Goal: Navigation & Orientation: Find specific page/section

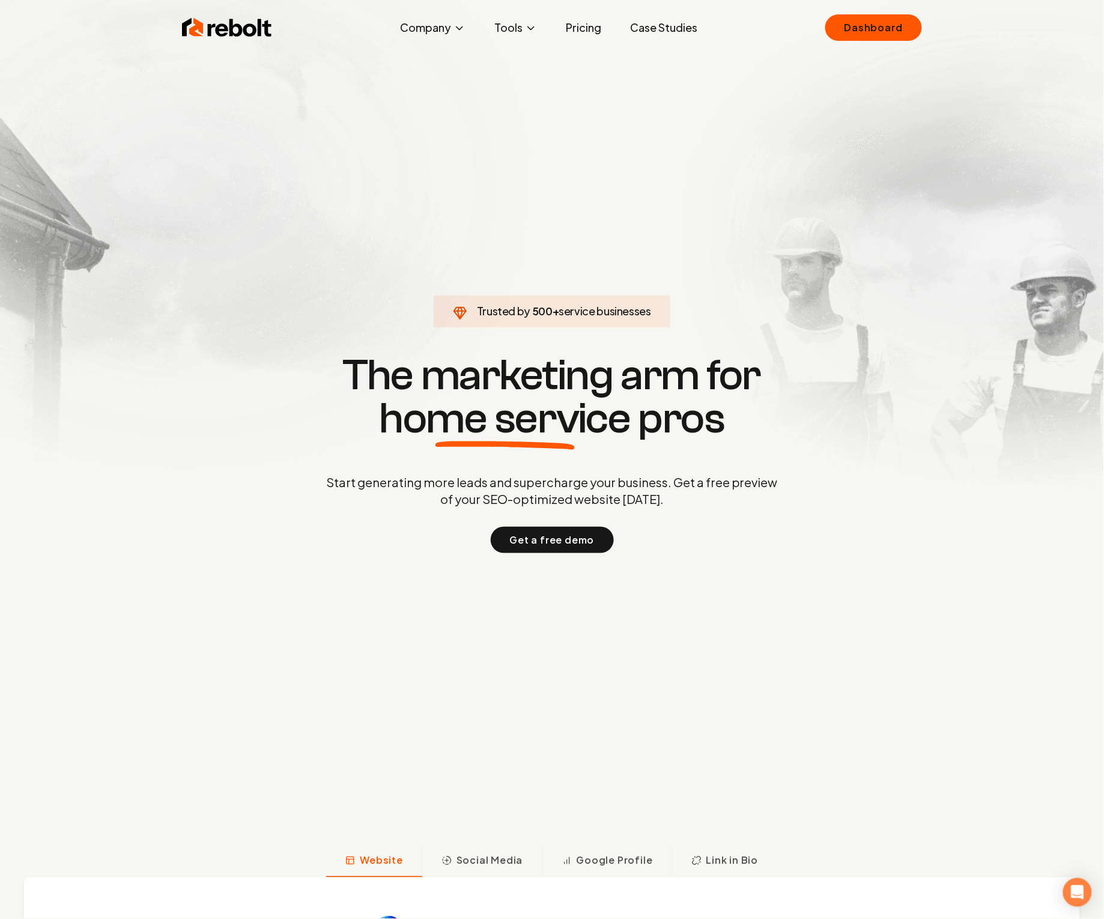
click at [597, 23] on link "Pricing" at bounding box center [583, 28] width 55 height 24
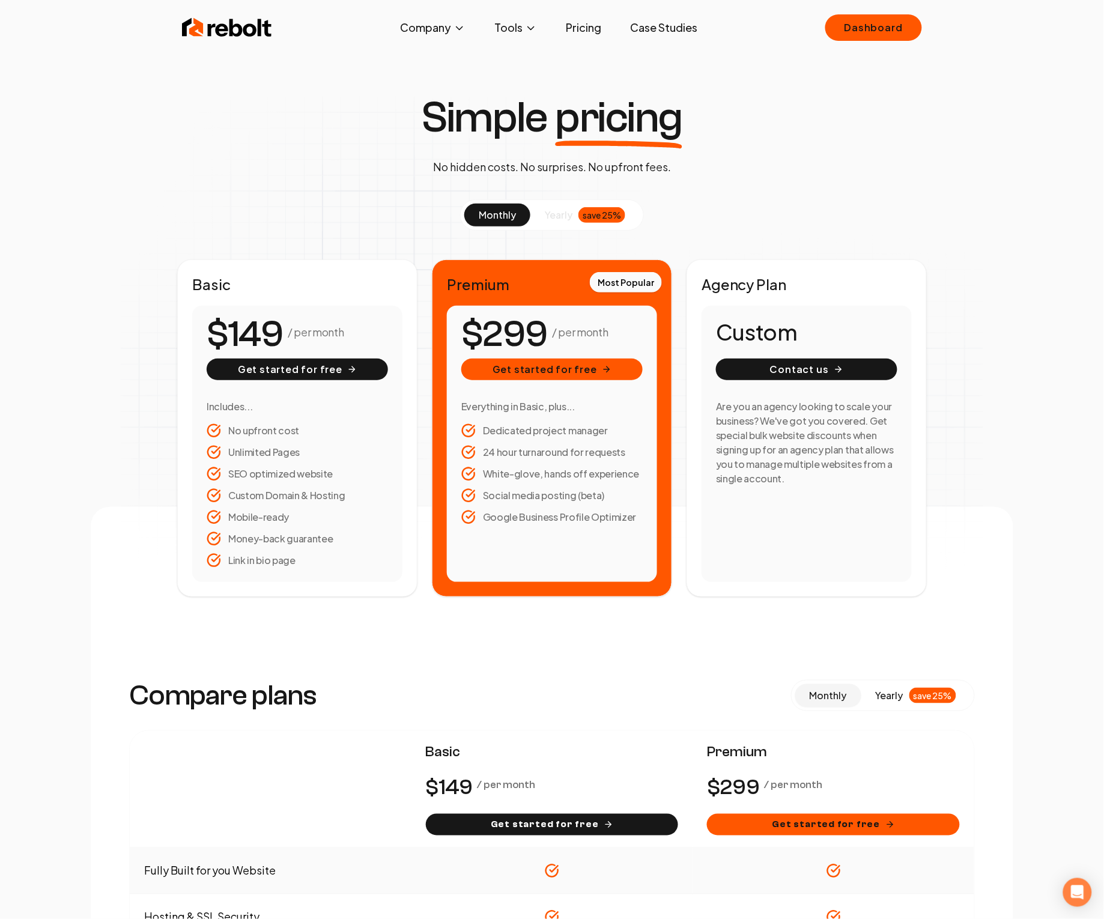
click at [193, 24] on img at bounding box center [227, 28] width 90 height 24
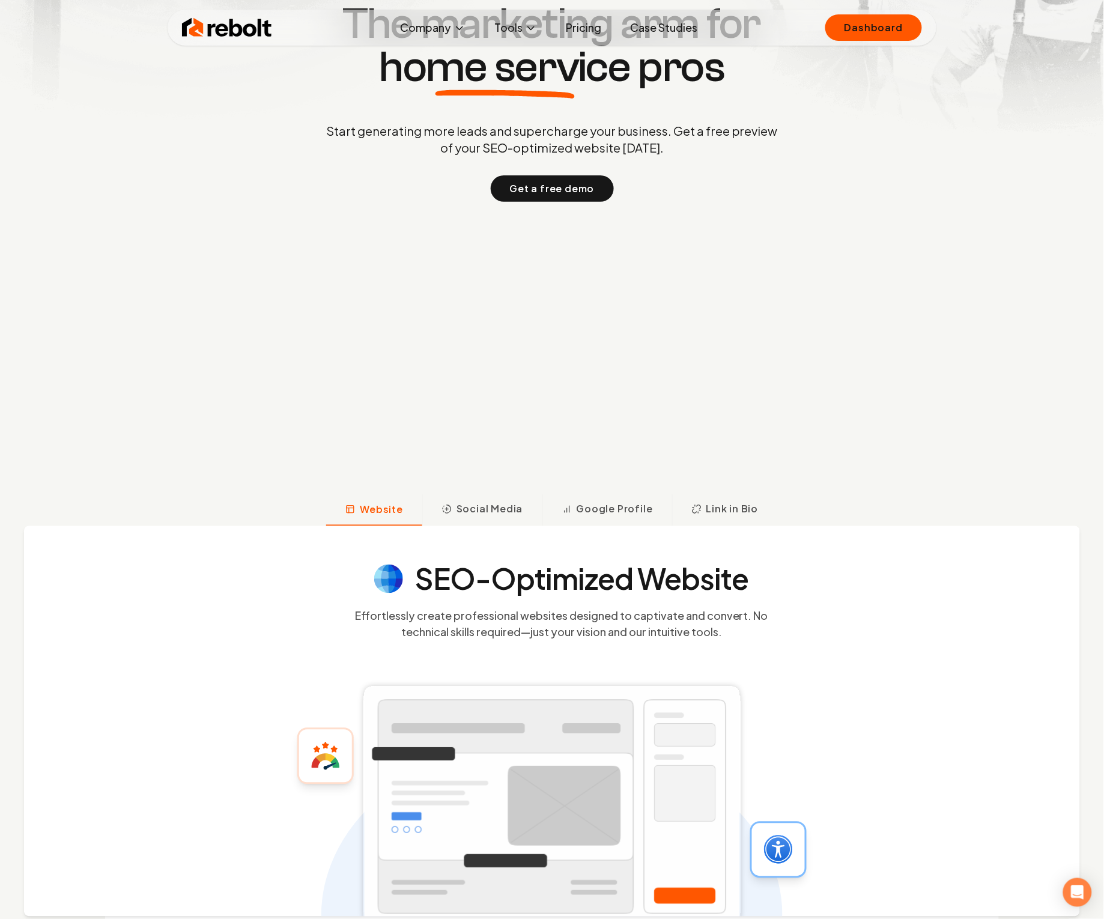
scroll to position [427, 0]
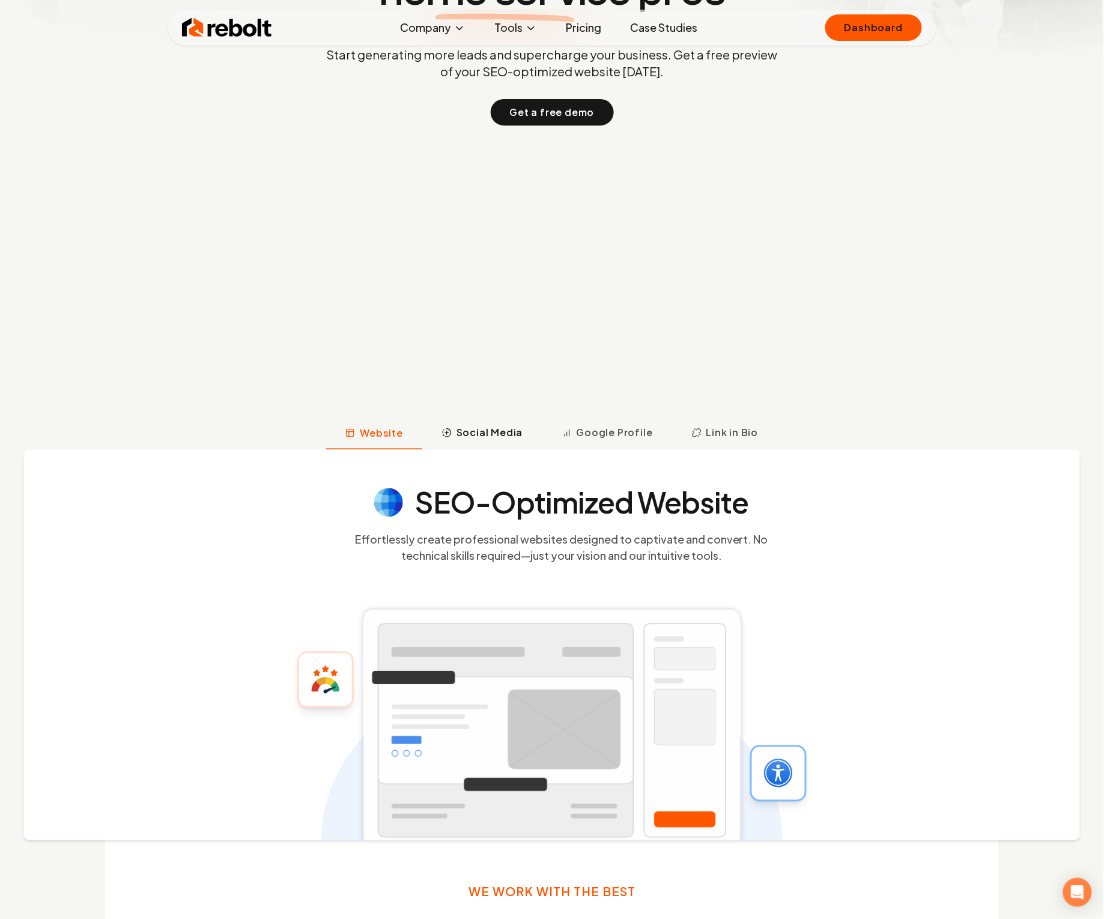
click at [468, 441] on button "Social Media" at bounding box center [482, 433] width 120 height 31
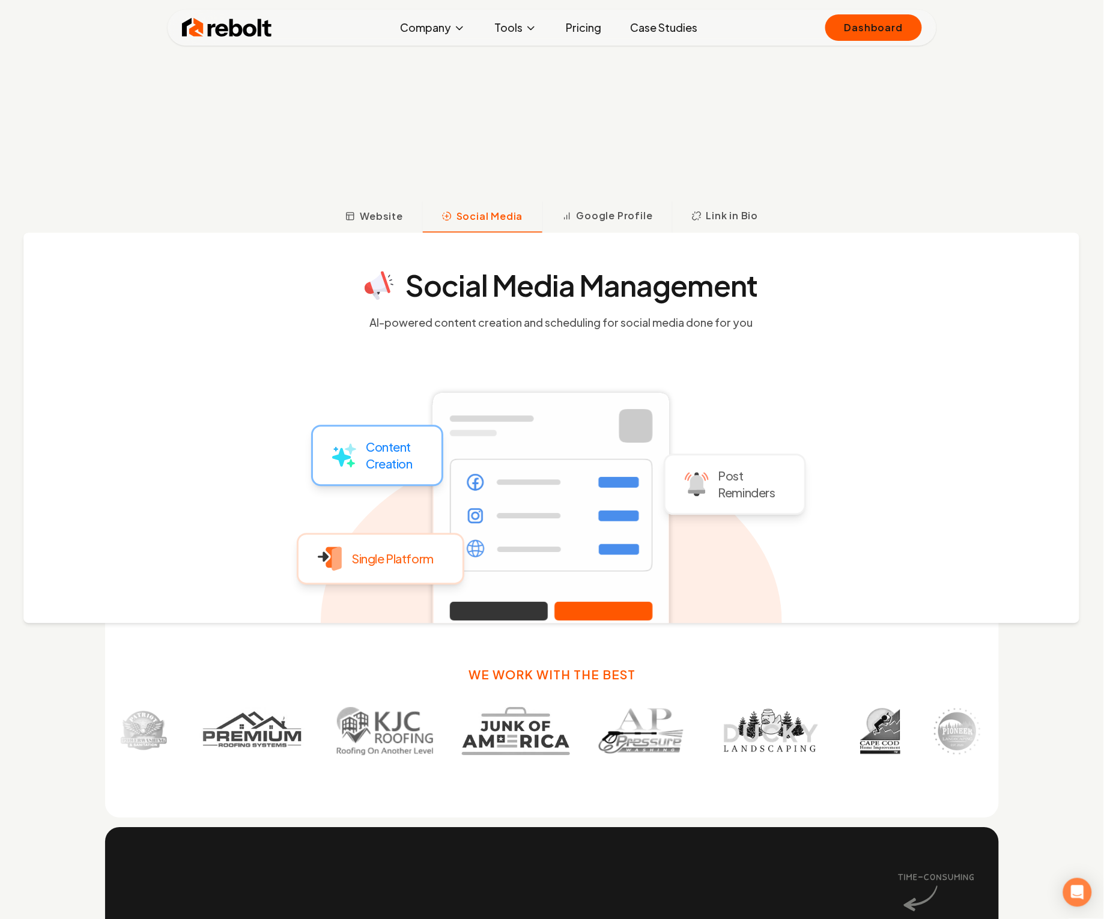
click at [608, 236] on div "Social Media Management AI-powered content creation and scheduling for social m…" at bounding box center [550, 428] width 1055 height 390
click at [612, 210] on span "Google Profile" at bounding box center [614, 216] width 76 height 14
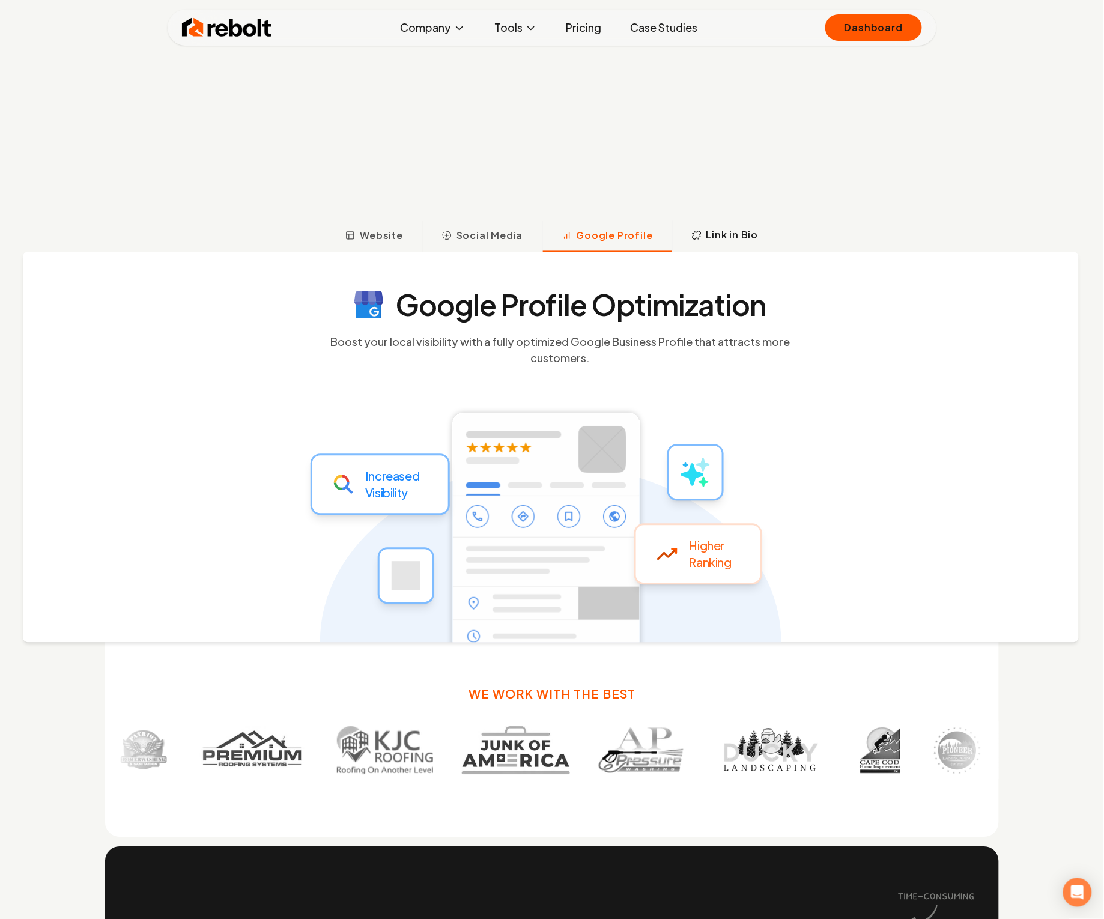
click at [706, 232] on span "Link in Bio" at bounding box center [732, 235] width 52 height 14
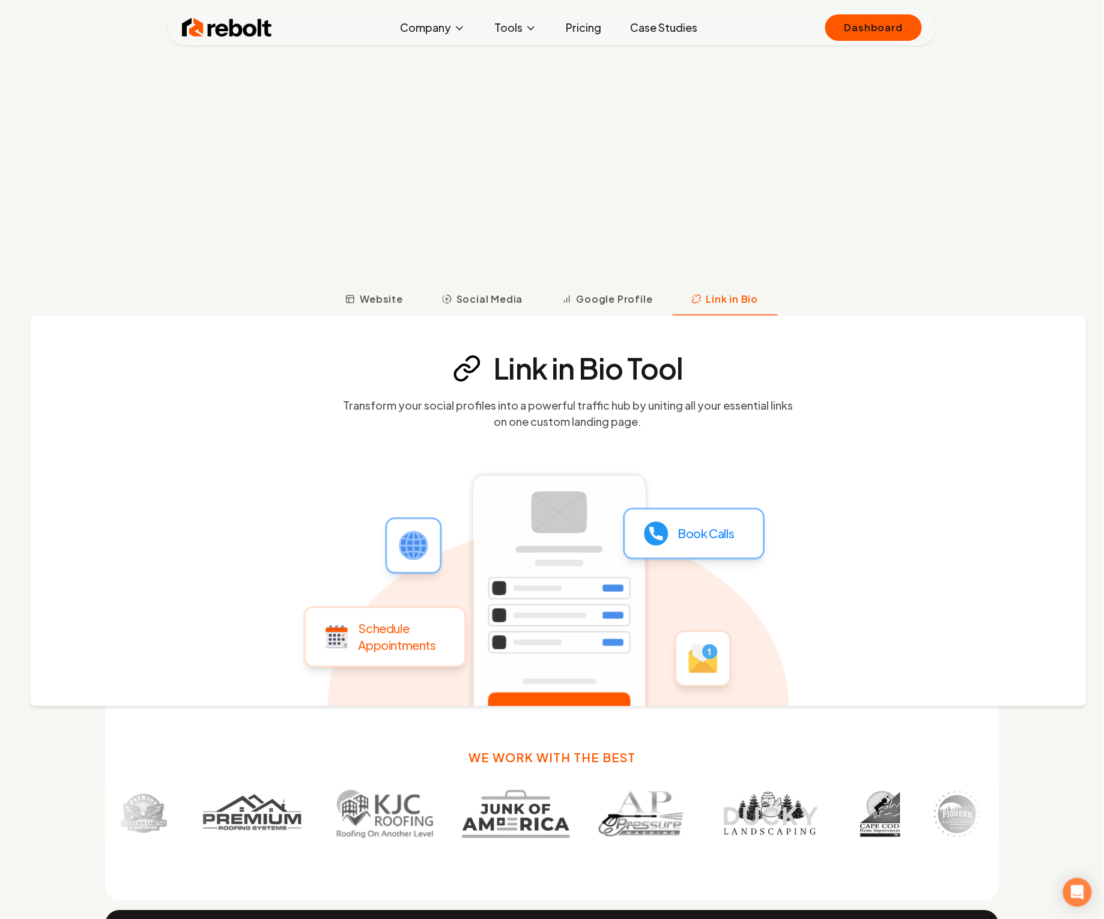
scroll to position [541, 0]
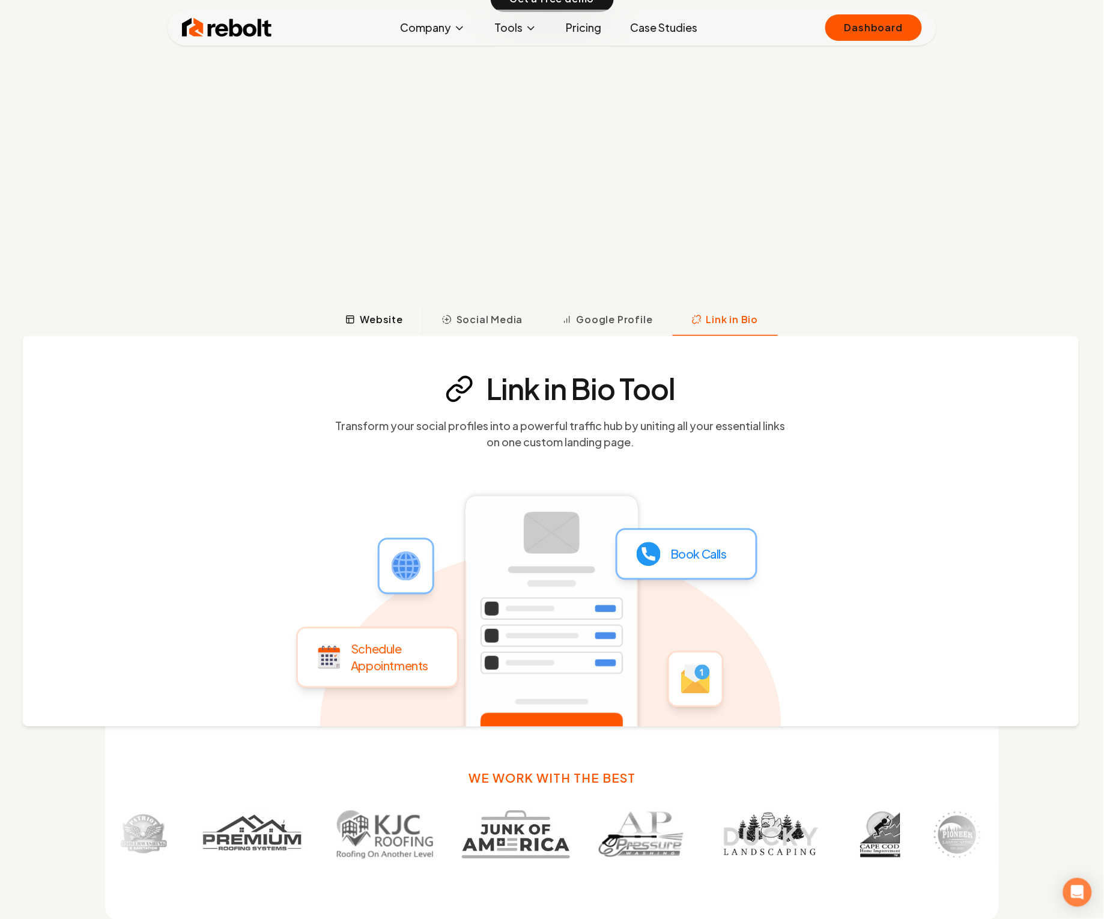
click at [375, 319] on span "Website" at bounding box center [381, 319] width 43 height 14
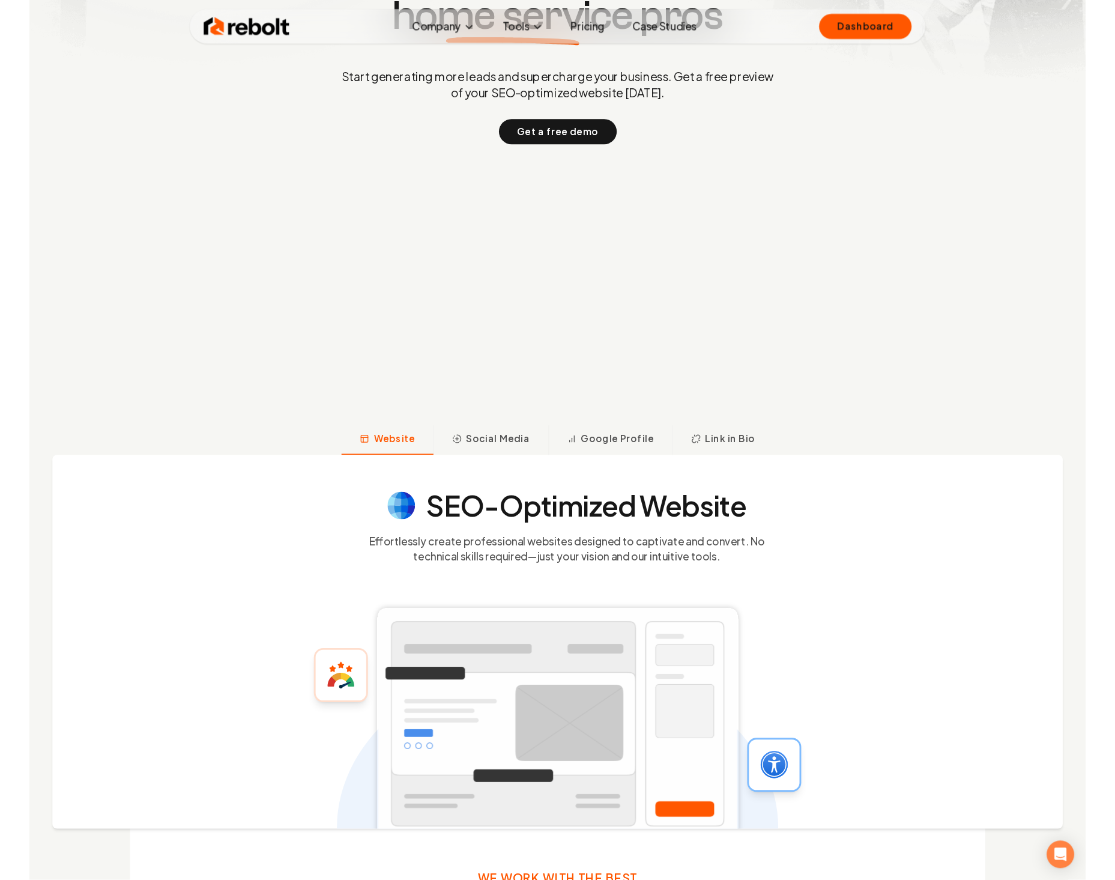
scroll to position [0, 0]
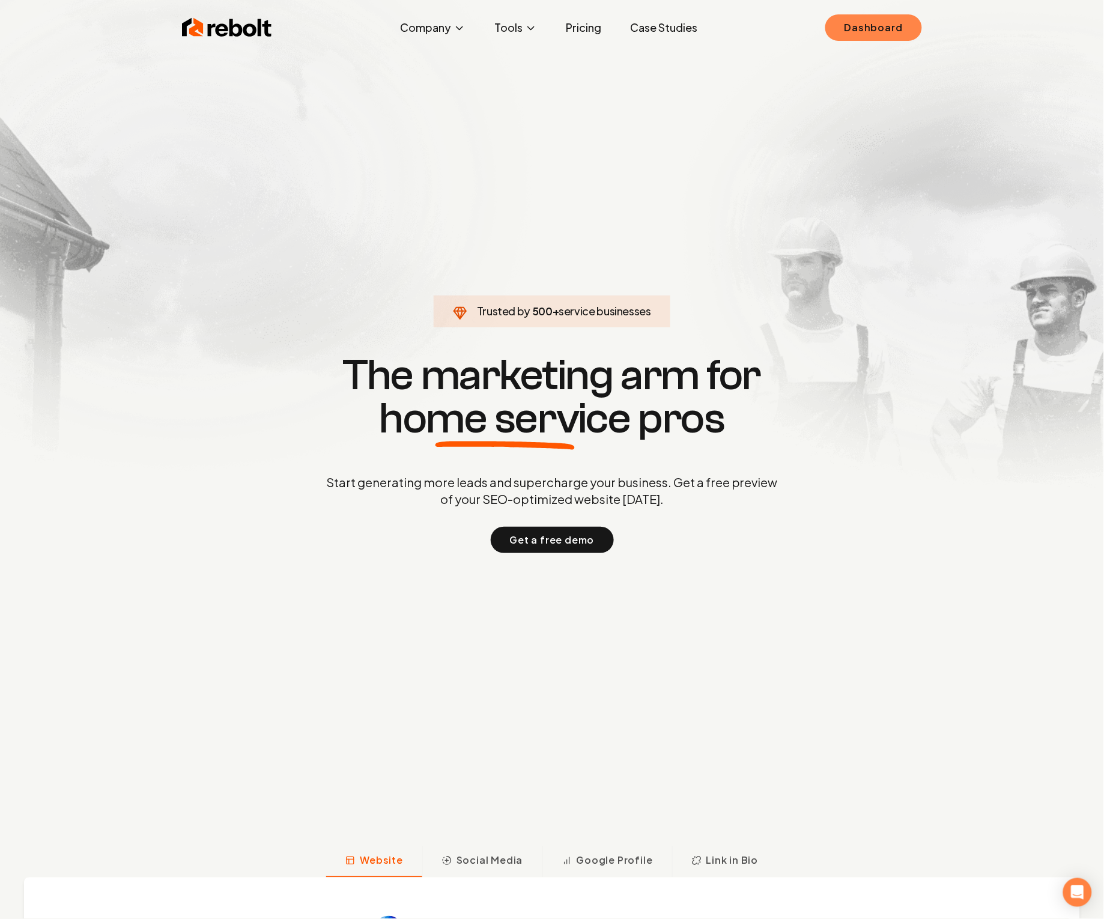
click at [861, 31] on link "Dashboard" at bounding box center [873, 27] width 97 height 26
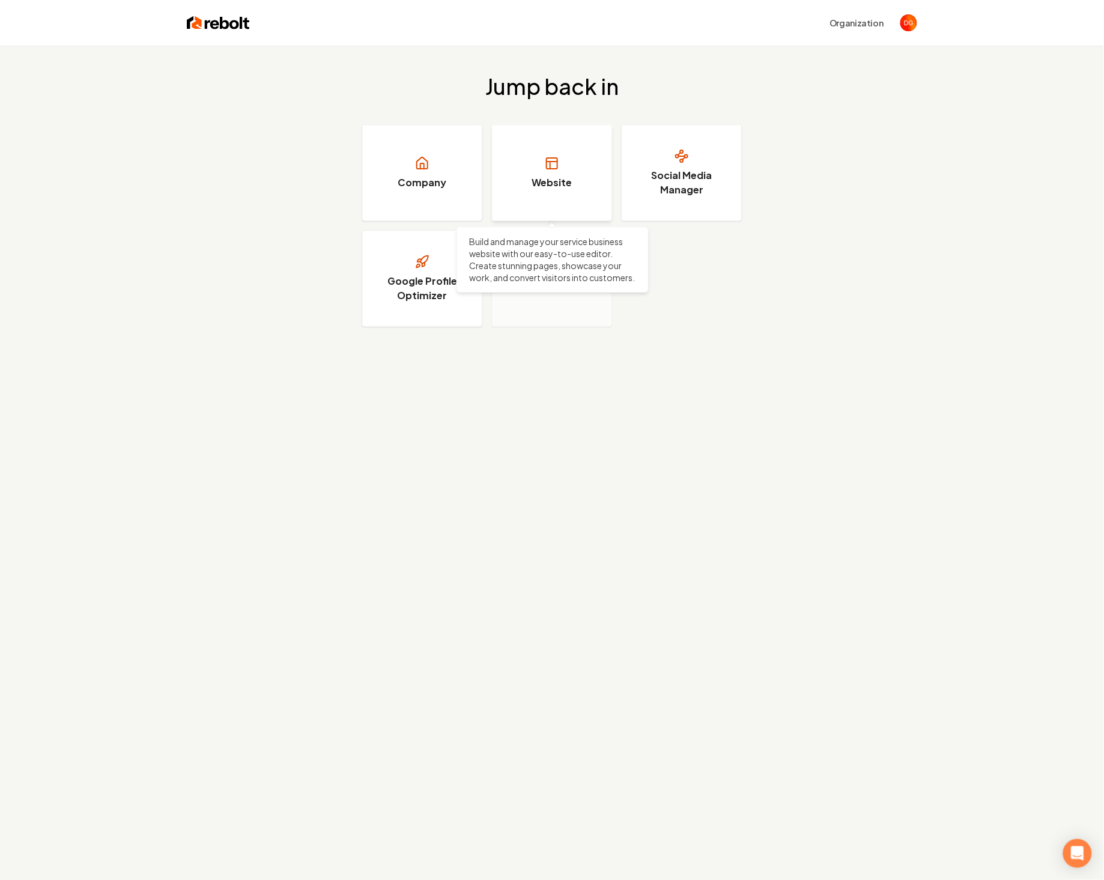
click at [578, 162] on link "Website" at bounding box center [552, 173] width 120 height 96
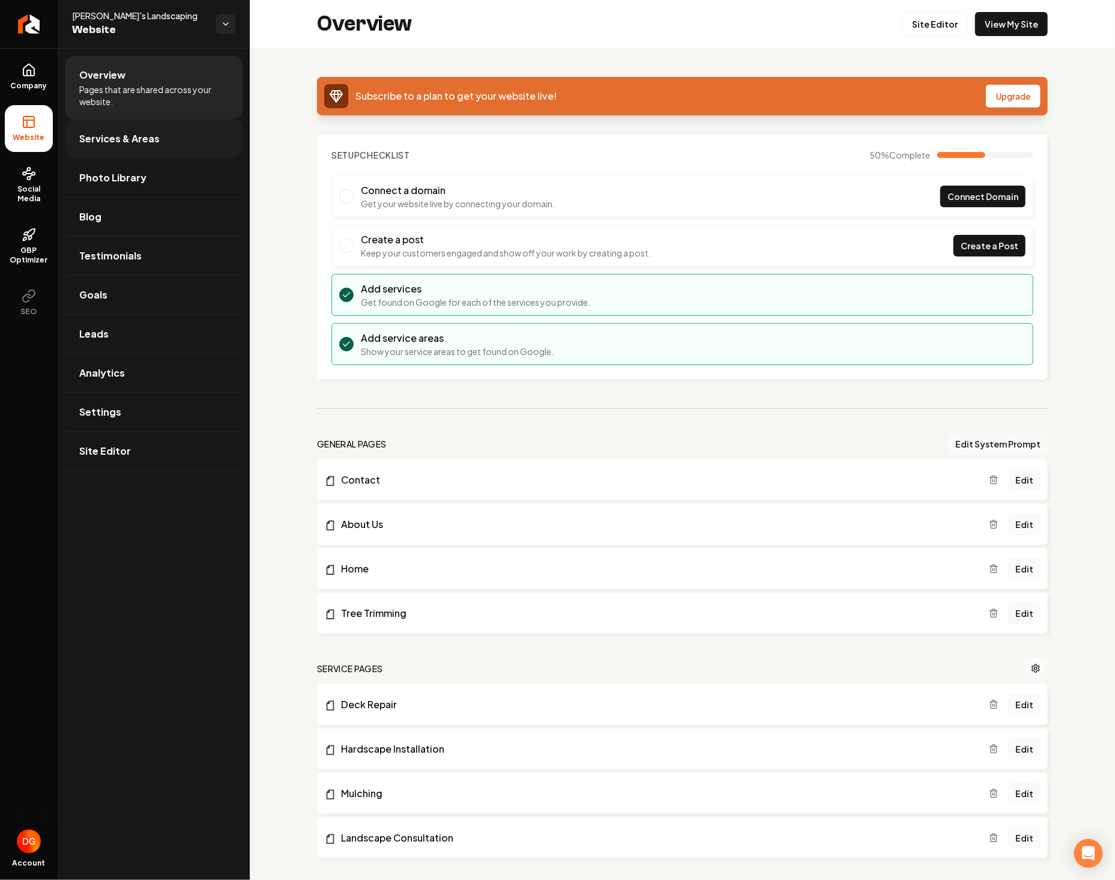
click at [152, 145] on span "Services & Areas" at bounding box center [119, 138] width 80 height 14
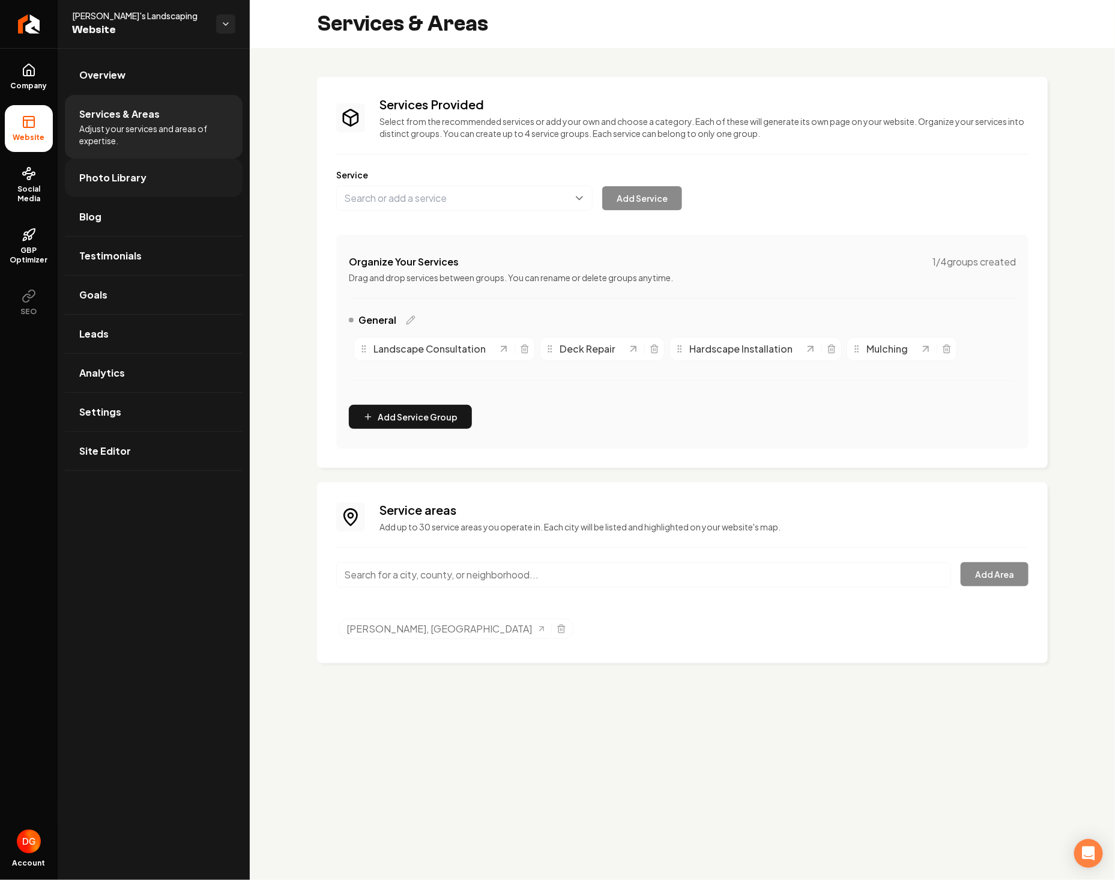
click at [137, 182] on span "Photo Library" at bounding box center [112, 178] width 67 height 14
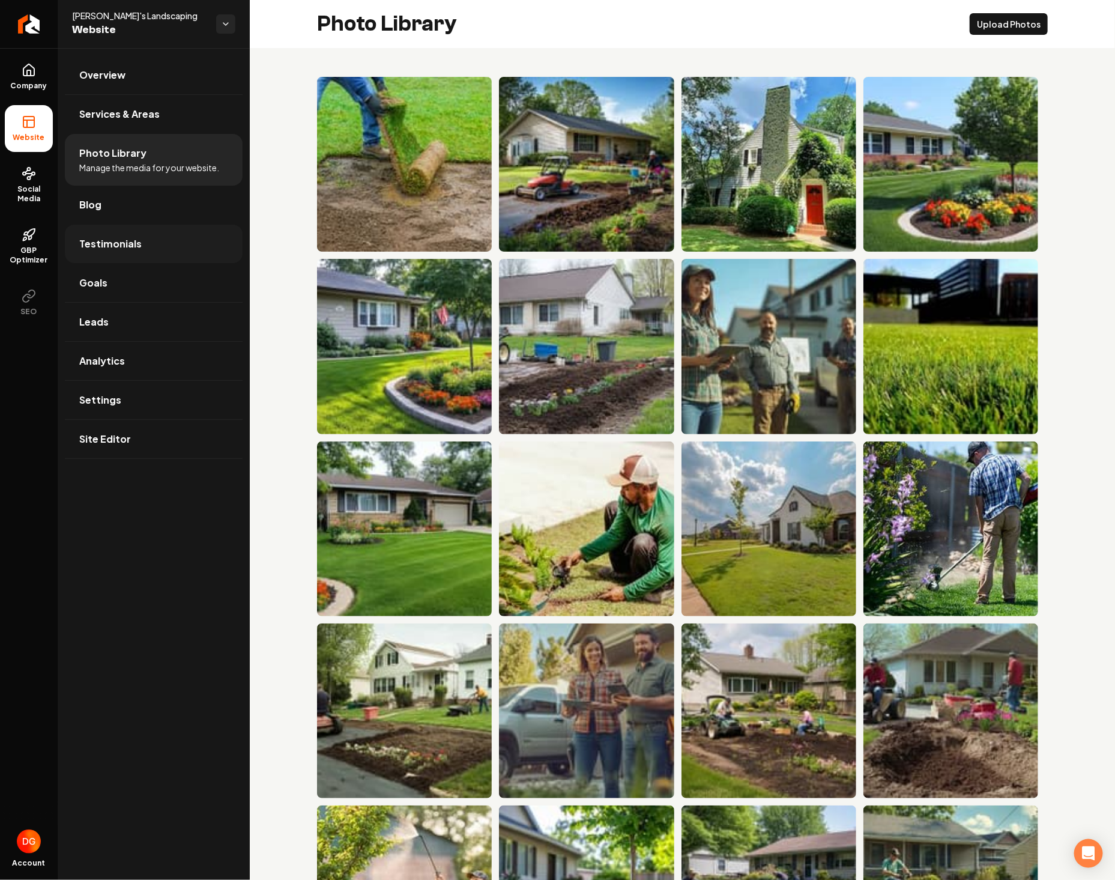
click at [112, 239] on span "Testimonials" at bounding box center [110, 244] width 62 height 14
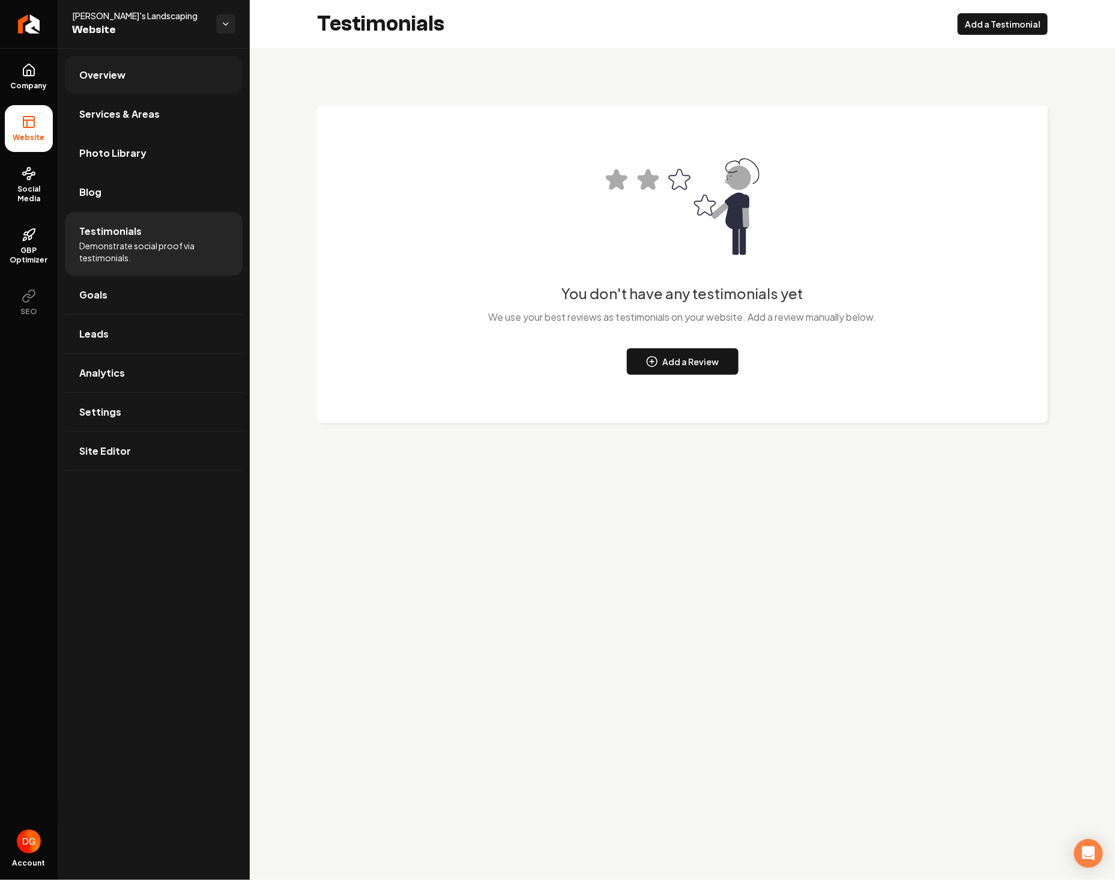
click at [119, 59] on link "Overview" at bounding box center [154, 75] width 178 height 38
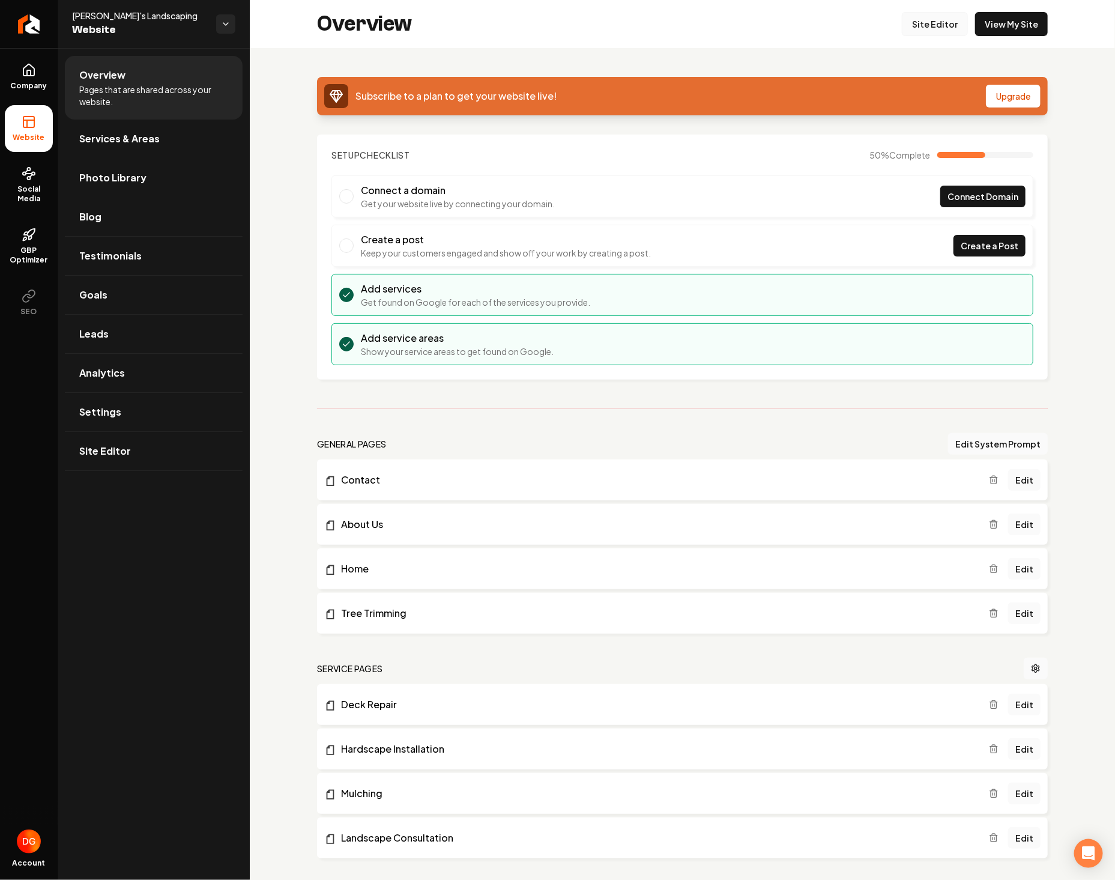
click at [918, 20] on link "Site Editor" at bounding box center [935, 24] width 66 height 24
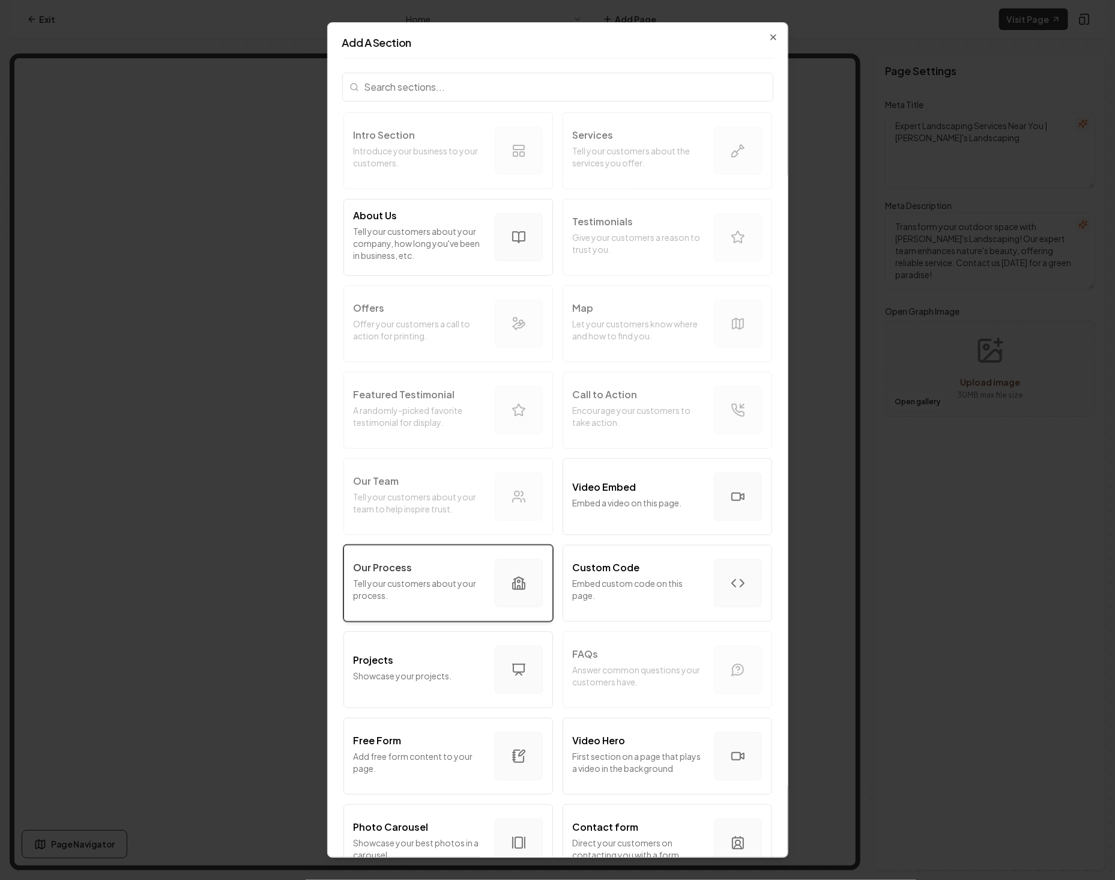
scroll to position [299, 0]
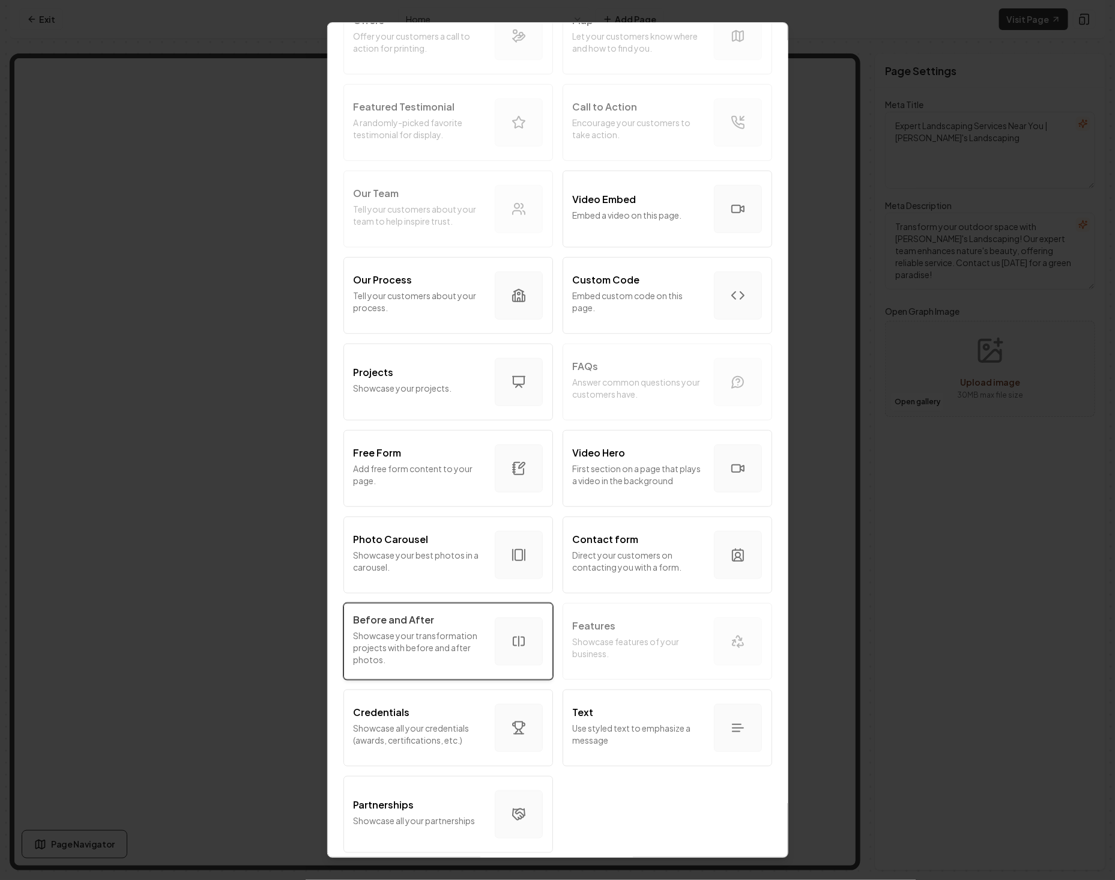
click at [427, 634] on p "Showcase your transformation projects with before and after photos." at bounding box center [419, 647] width 131 height 36
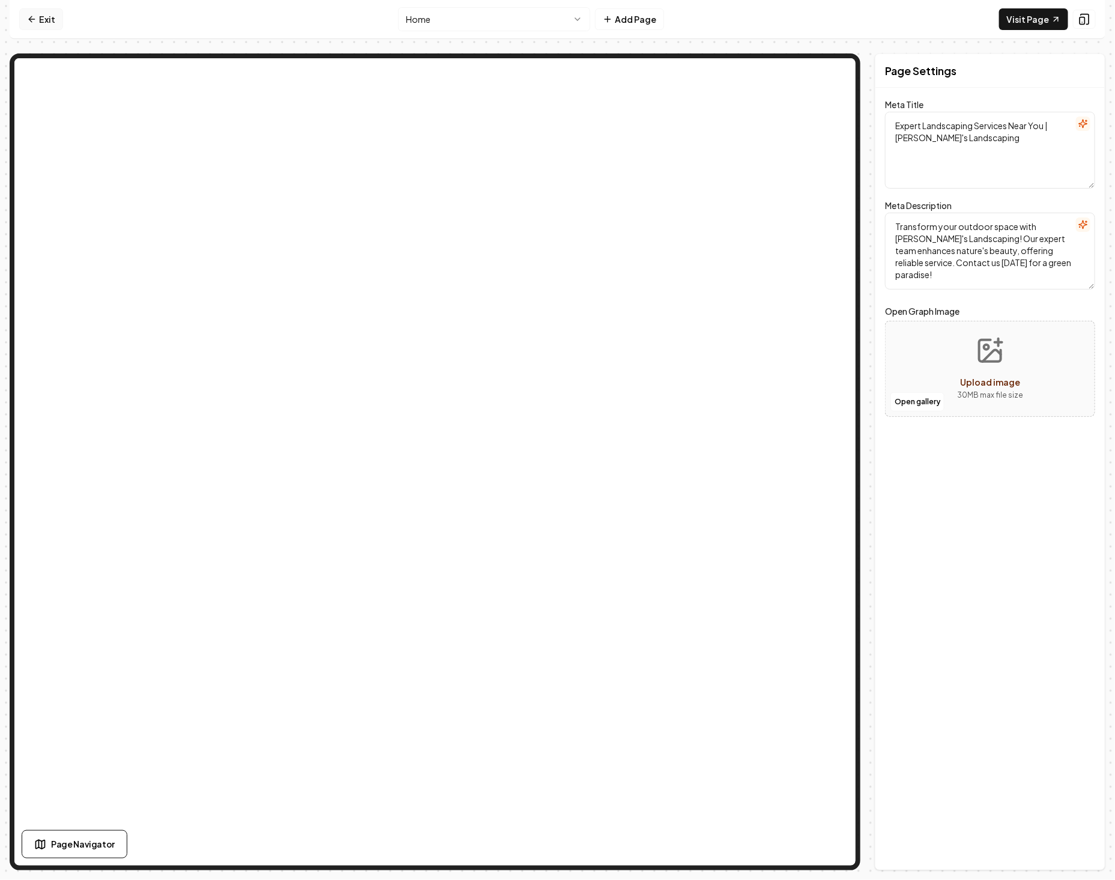
click at [41, 25] on link "Exit" at bounding box center [41, 19] width 44 height 22
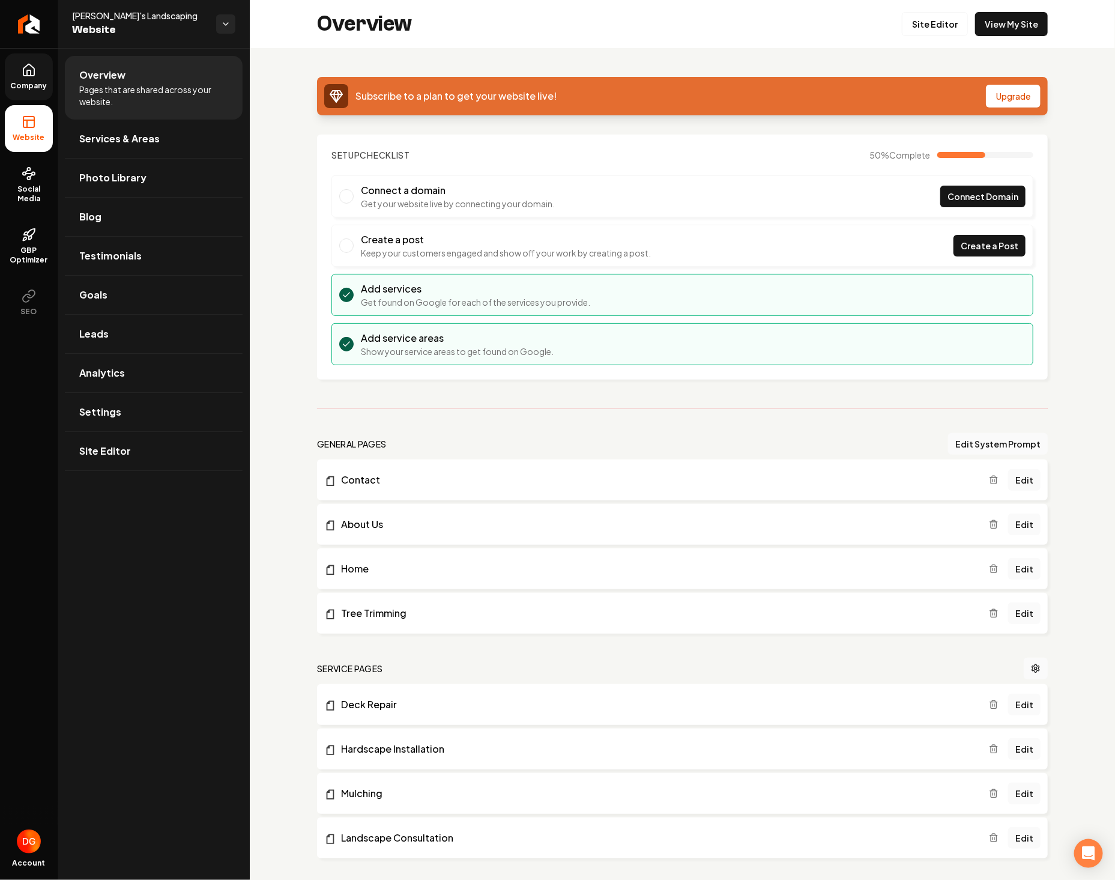
click at [19, 87] on span "Company" at bounding box center [29, 86] width 46 height 10
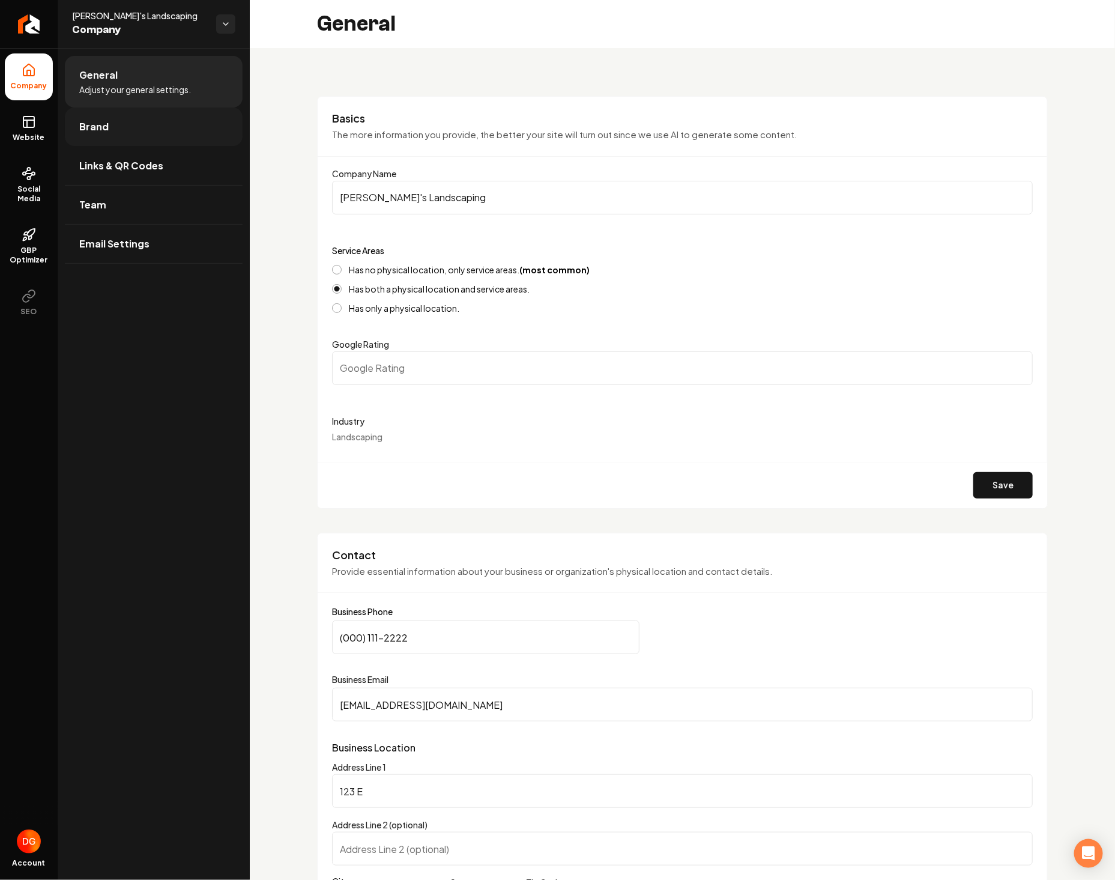
click at [107, 127] on span "Brand" at bounding box center [93, 126] width 29 height 14
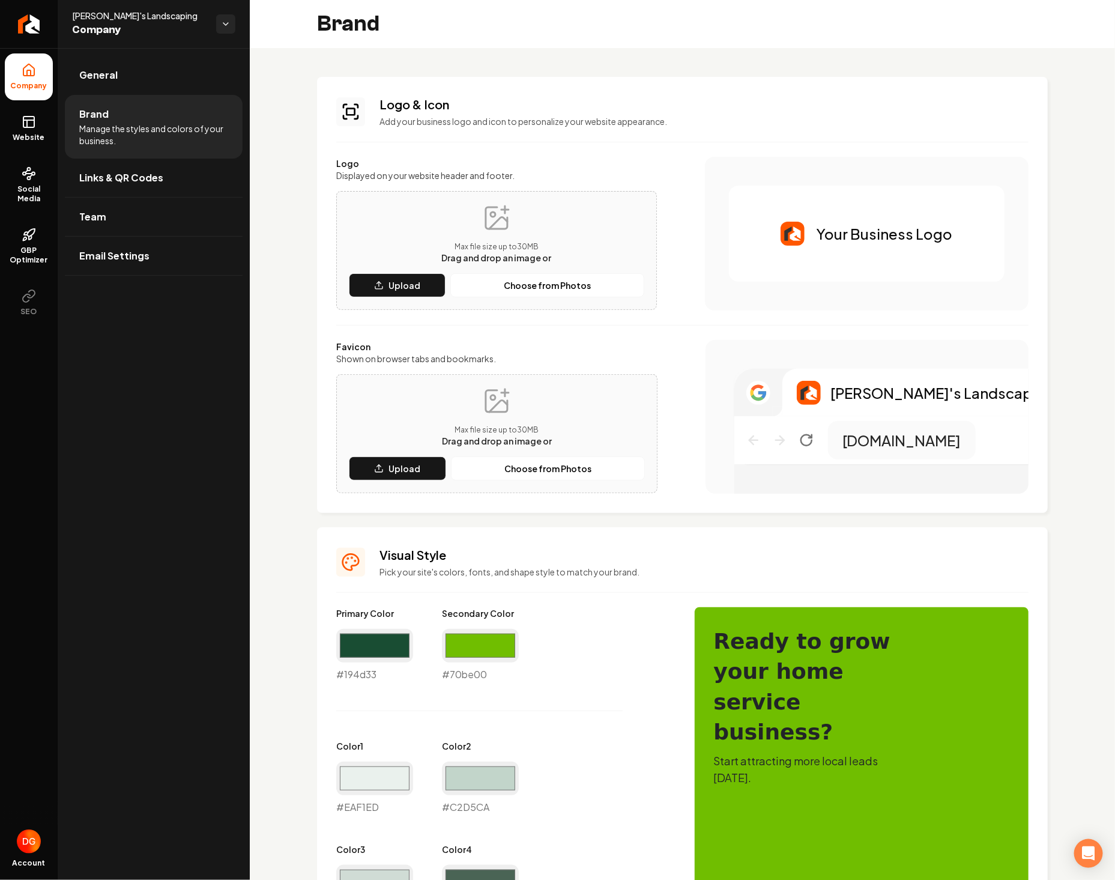
scroll to position [612, 0]
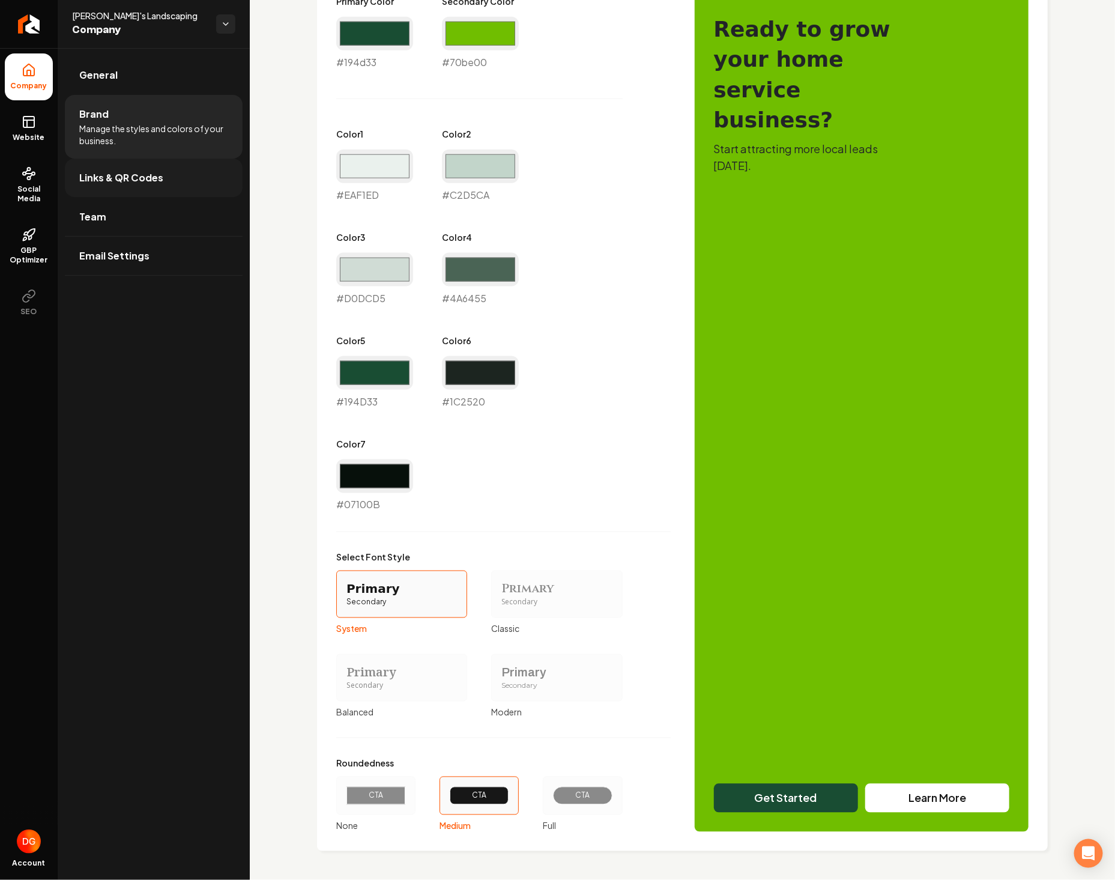
click at [125, 183] on span "Links & QR Codes" at bounding box center [121, 178] width 84 height 14
